Goal: Navigation & Orientation: Find specific page/section

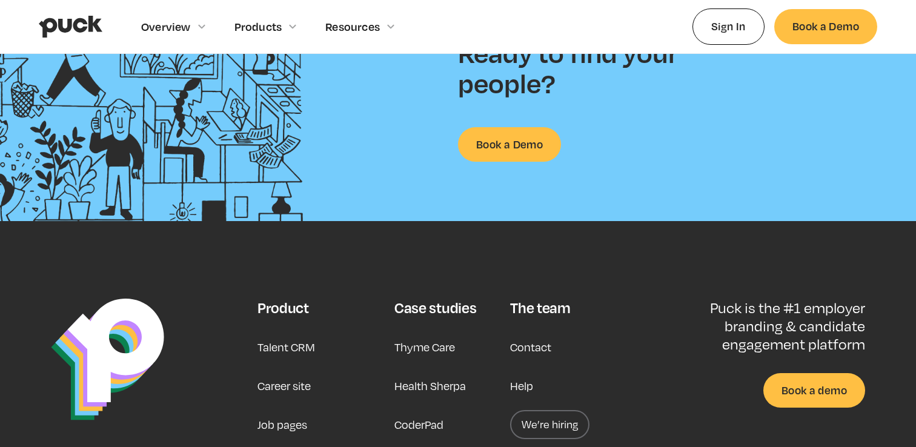
scroll to position [3100, 0]
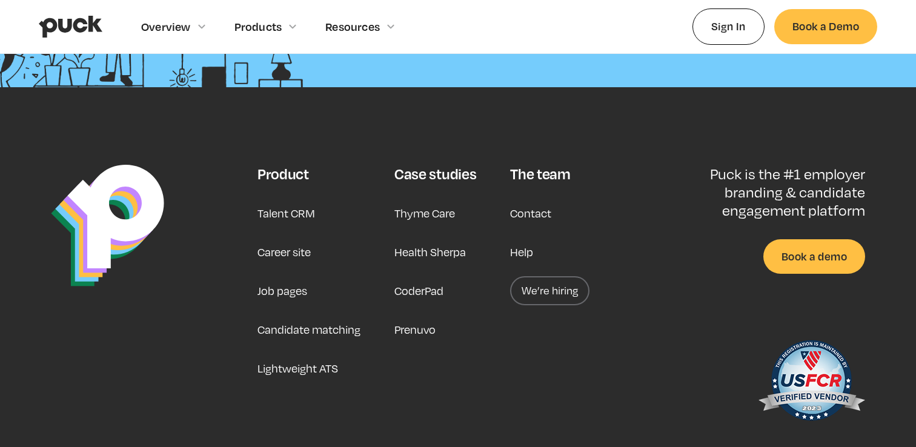
click at [297, 253] on link "Career site" at bounding box center [283, 251] width 53 height 29
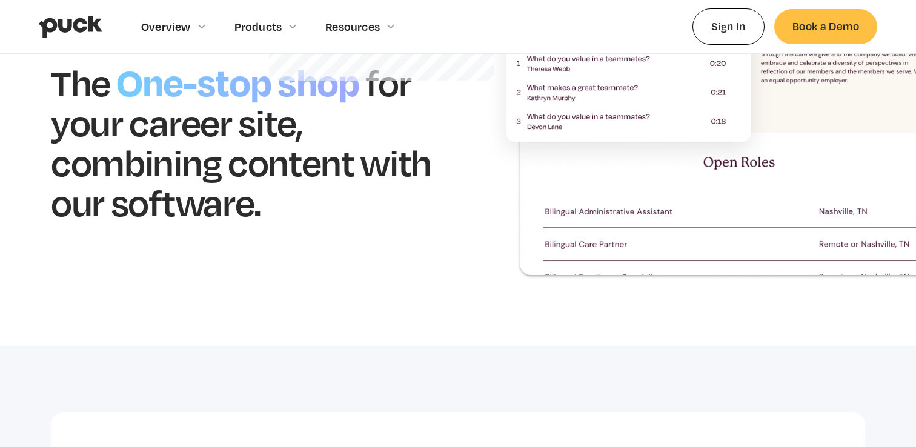
scroll to position [232, 0]
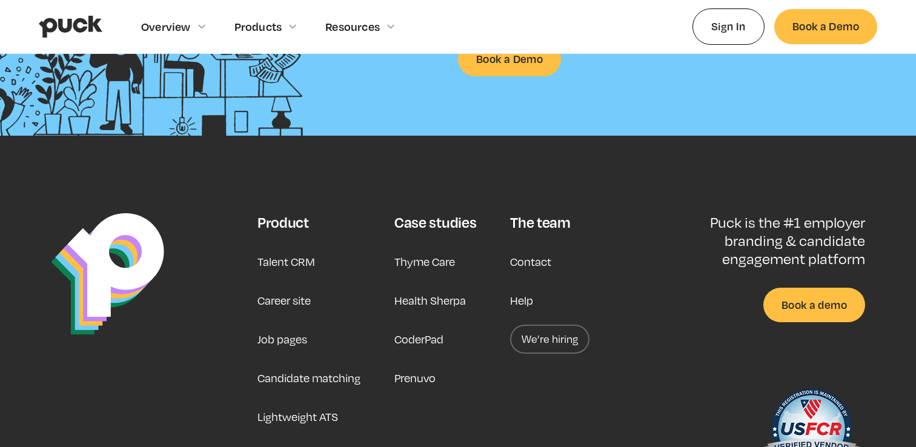
scroll to position [3170, 0]
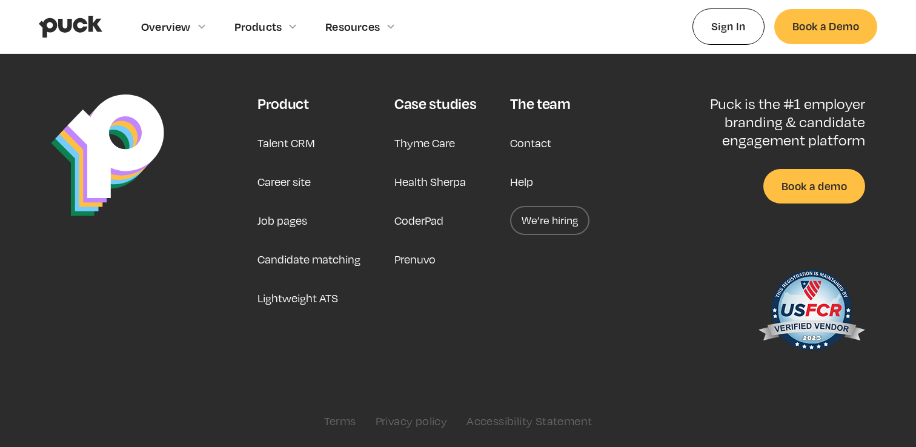
click at [282, 219] on link "Job pages" at bounding box center [282, 220] width 50 height 29
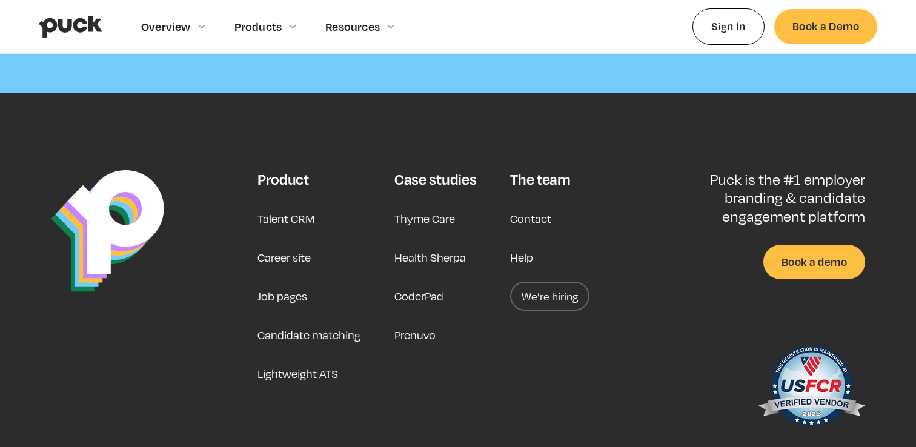
scroll to position [3878, 0]
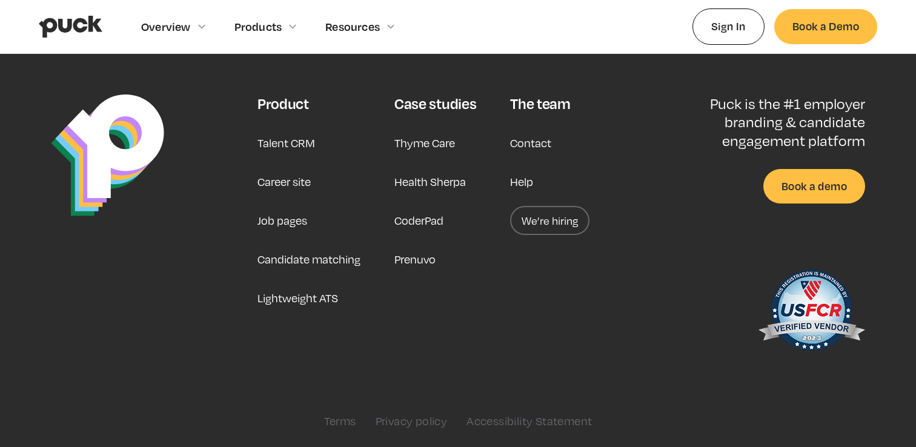
click at [546, 215] on link "We’re hiring" at bounding box center [549, 220] width 79 height 29
